Goal: Navigation & Orientation: Find specific page/section

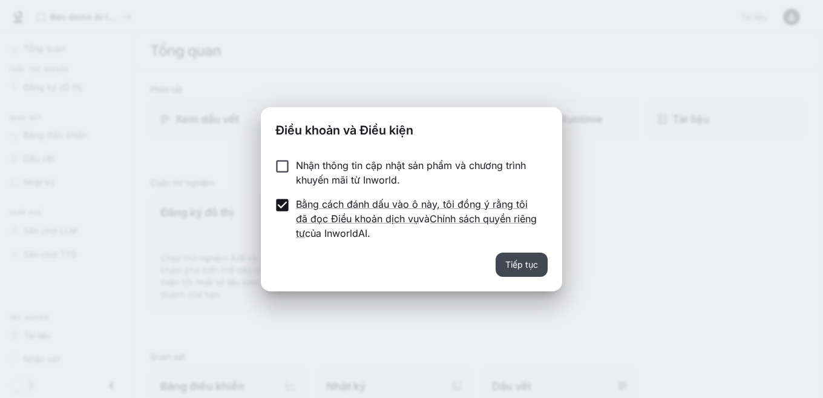
click at [527, 266] on font "Tiếp tục" at bounding box center [521, 264] width 33 height 10
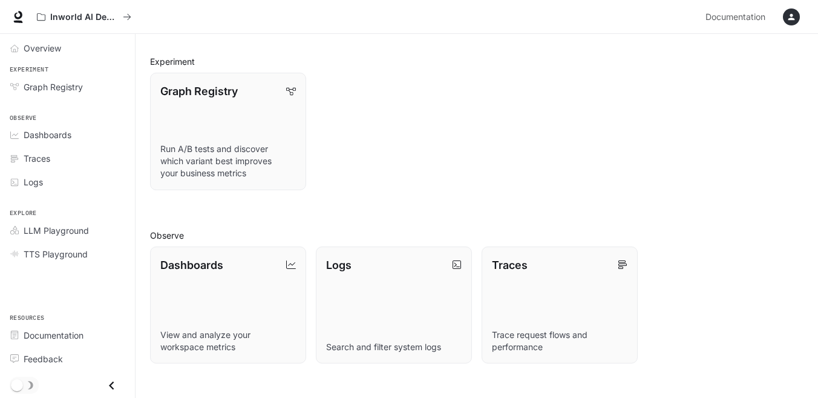
scroll to position [242, 0]
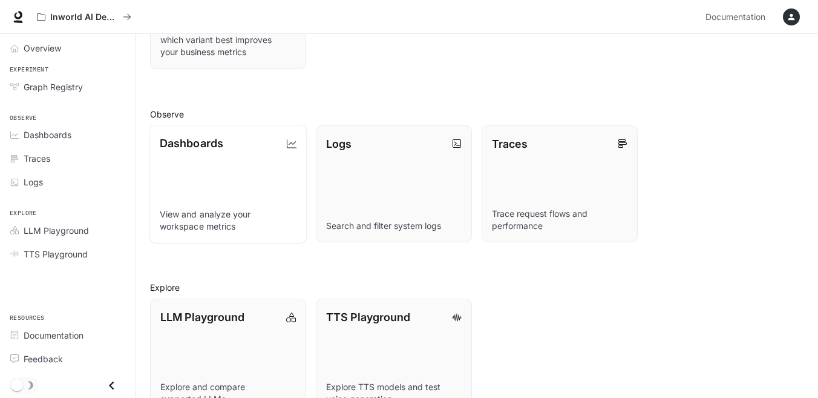
click at [240, 164] on link "Dashboards View and analyze your workspace metrics" at bounding box center [229, 184] width 158 height 118
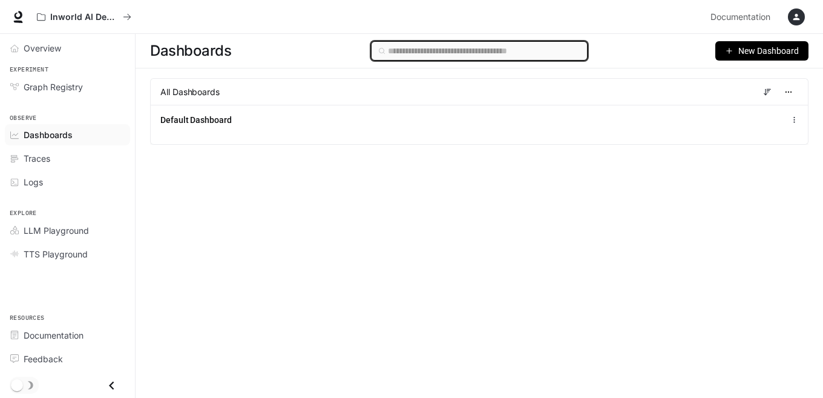
click at [463, 52] on input "text" at bounding box center [484, 50] width 192 height 13
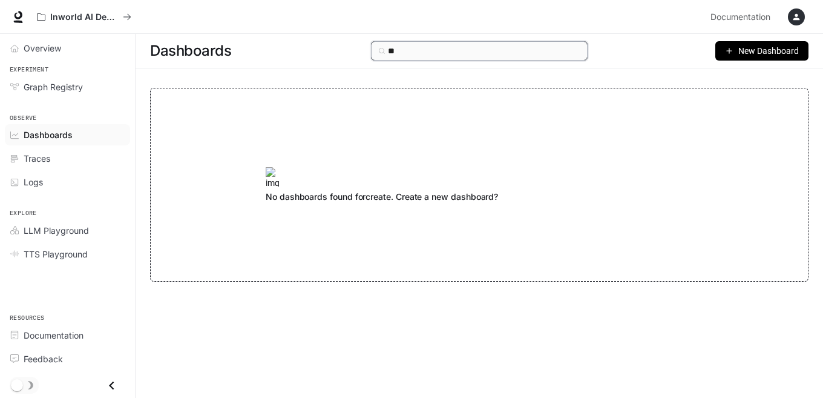
type input "*"
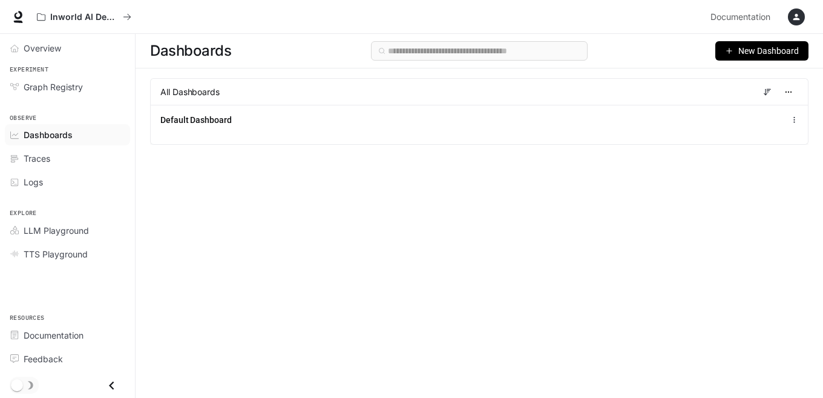
click at [779, 53] on span "New Dashboard" at bounding box center [769, 50] width 61 height 13
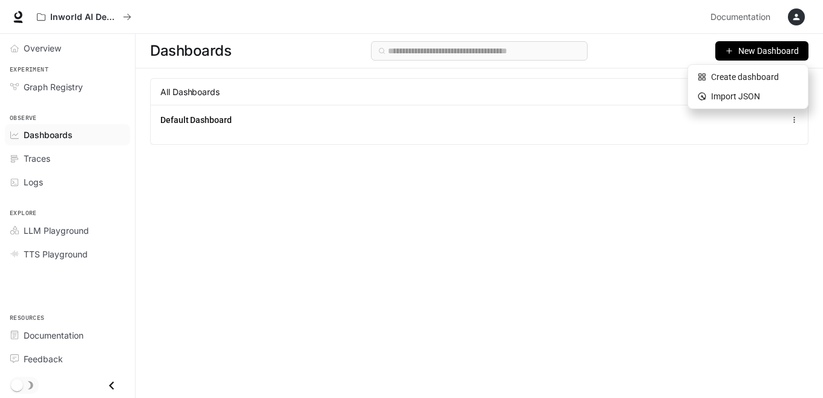
click at [495, 214] on div "Dashboards New Dashboard All Dashboards Default Dashboard" at bounding box center [480, 194] width 688 height 320
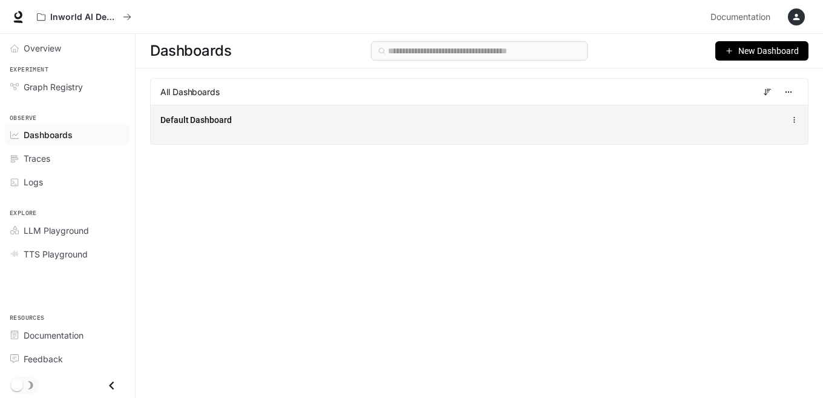
click at [478, 137] on div "Default Dashboard" at bounding box center [479, 124] width 657 height 39
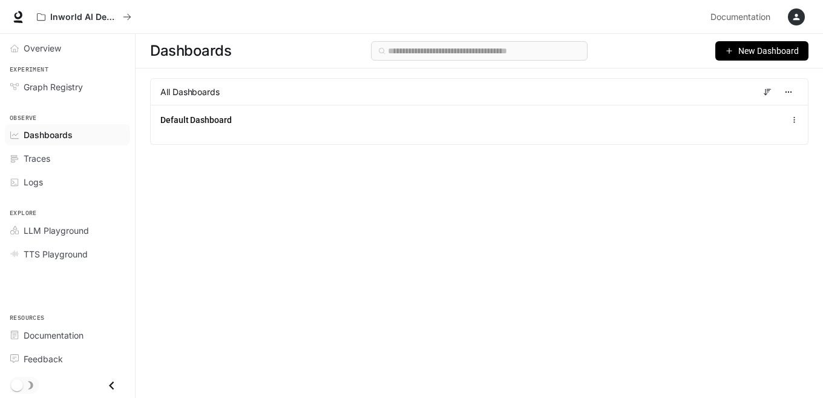
click at [111, 381] on icon "Close drawer" at bounding box center [112, 385] width 16 height 16
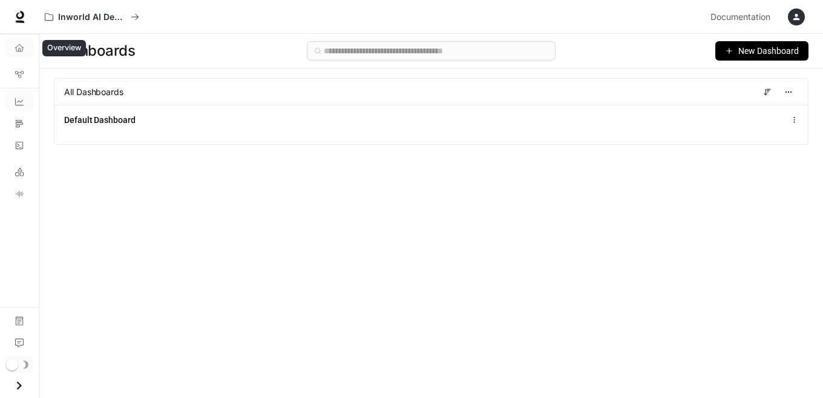
click at [19, 51] on icon "Overview" at bounding box center [19, 47] width 8 height 7
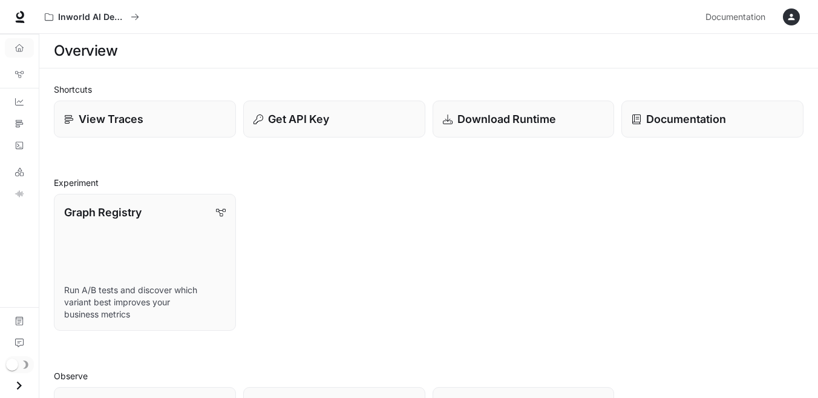
click at [21, 378] on icon "Open drawer" at bounding box center [19, 385] width 16 height 16
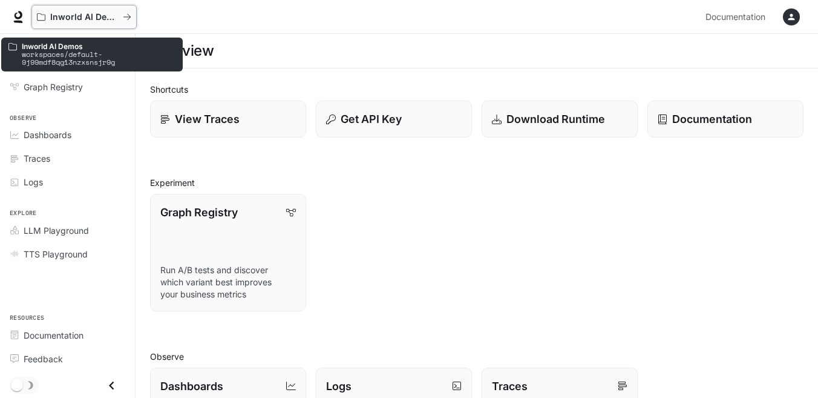
click at [101, 19] on p "Inworld AI Demos" at bounding box center [84, 17] width 68 height 10
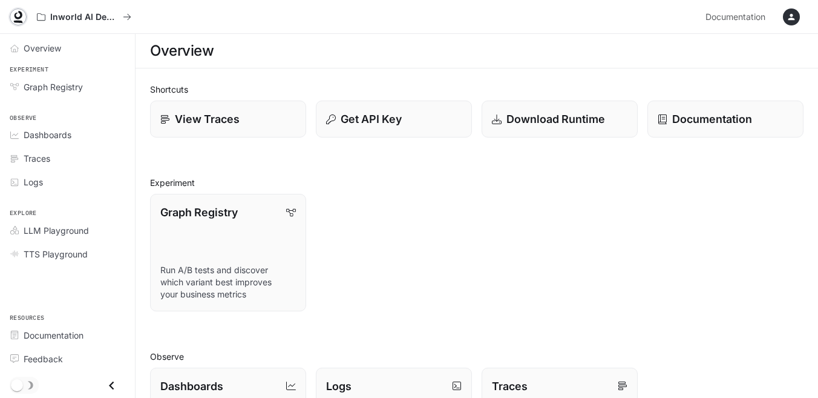
click at [16, 16] on icon at bounding box center [19, 15] width 8 height 8
